Goal: Information Seeking & Learning: Understand process/instructions

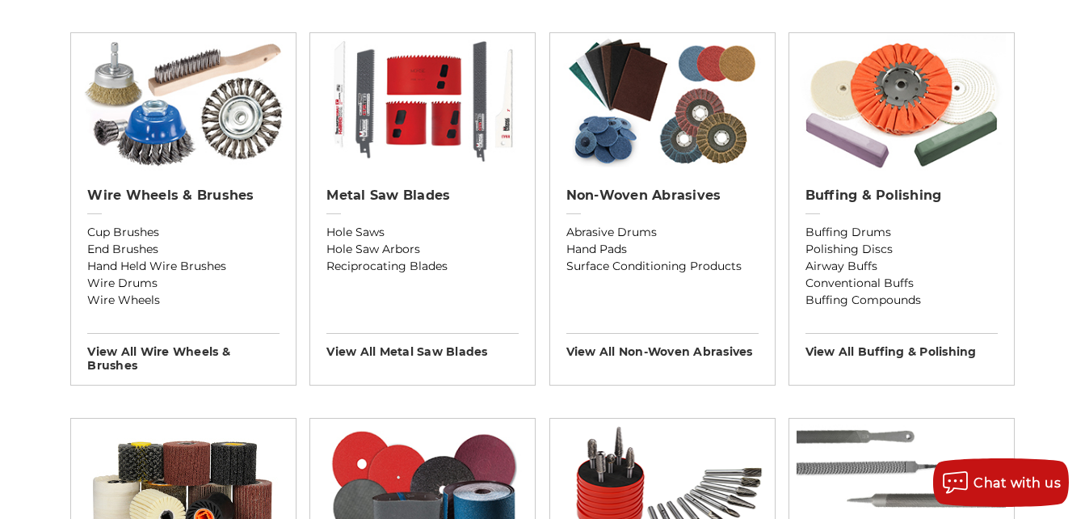
scroll to position [928, 0]
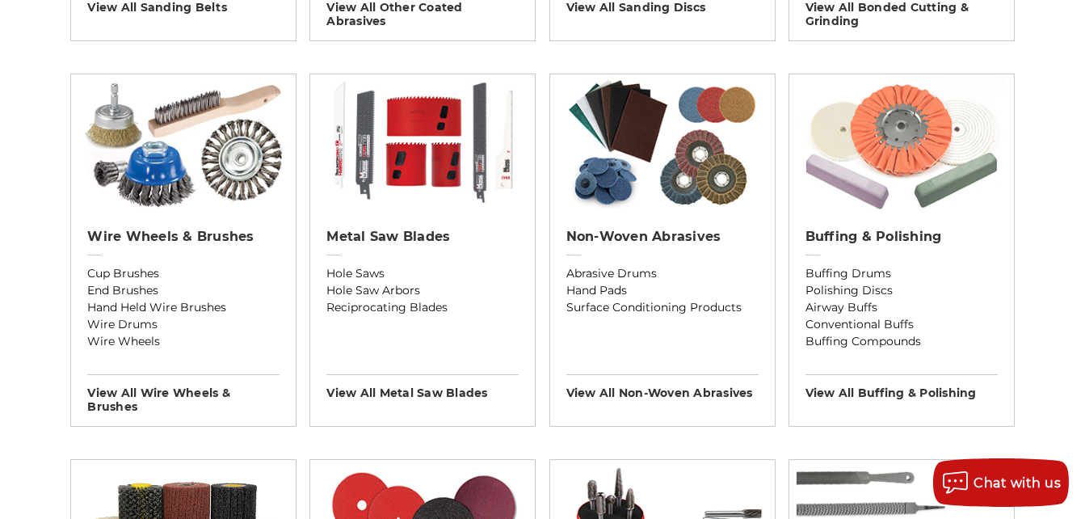
click at [911, 141] on img at bounding box center [900, 142] width 209 height 137
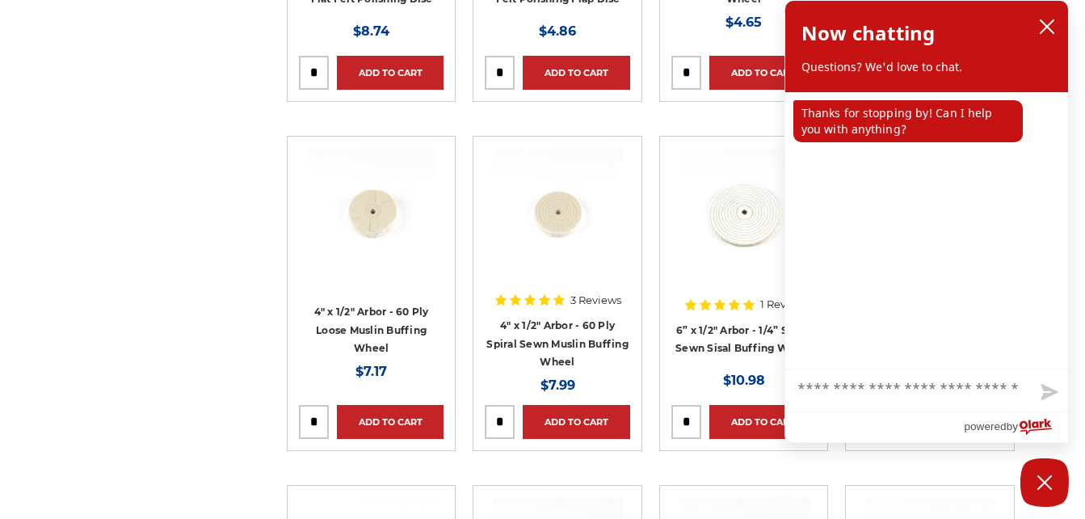
scroll to position [2373, 0]
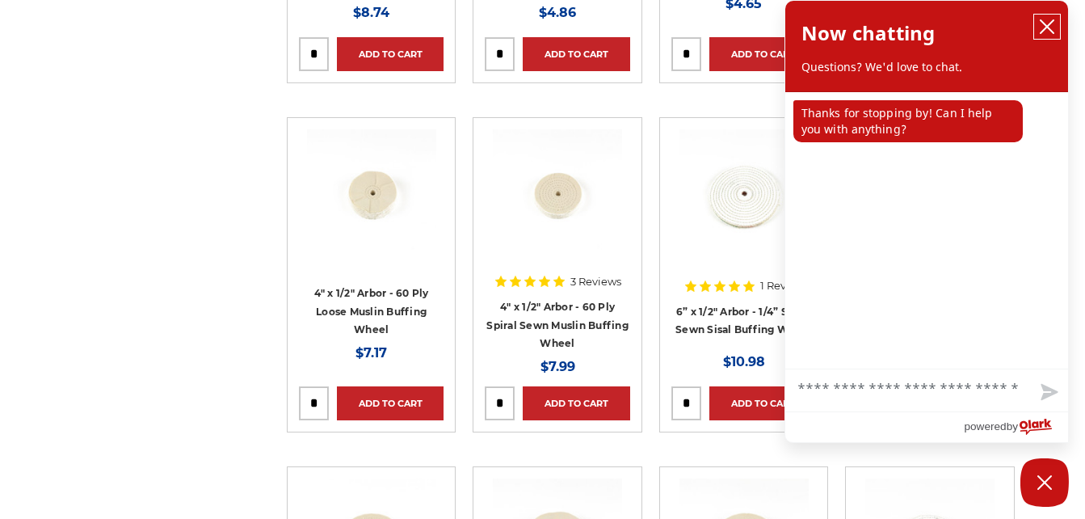
click at [1048, 23] on icon "close chatbox" at bounding box center [1047, 27] width 16 height 16
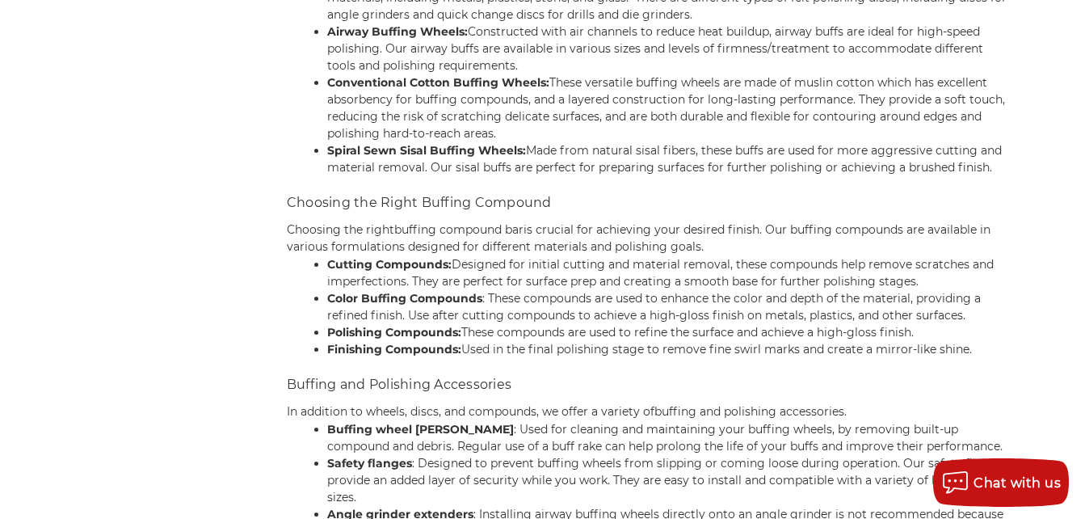
scroll to position [6830, 0]
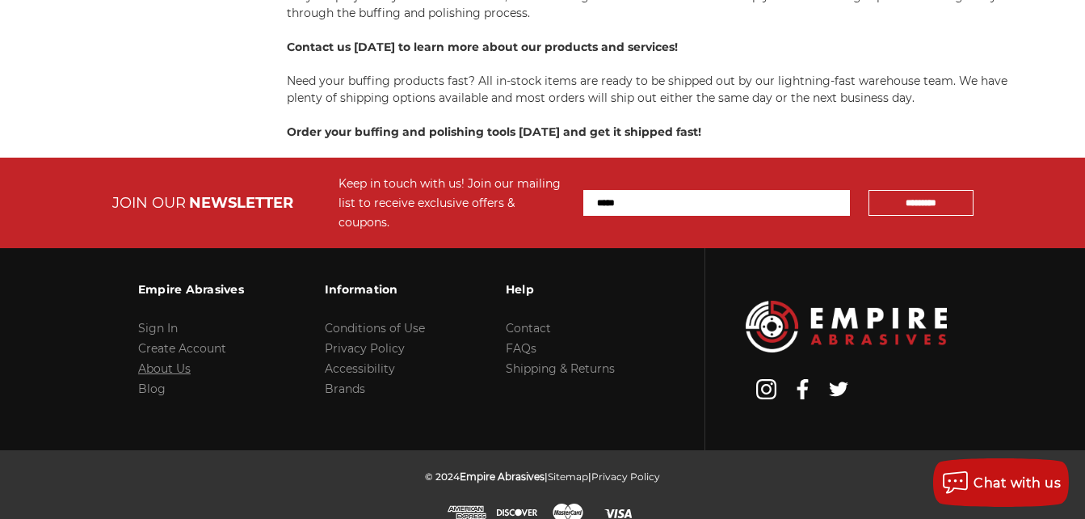
click at [167, 361] on link "About Us" at bounding box center [164, 368] width 52 height 15
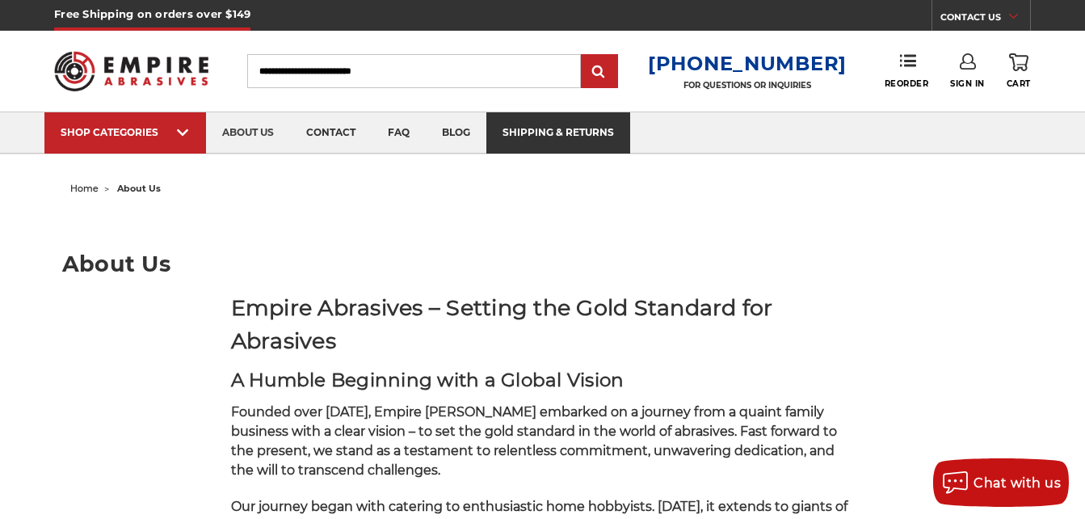
click at [577, 128] on link "shipping & returns" at bounding box center [558, 132] width 144 height 41
